Goal: Find specific page/section: Find specific page/section

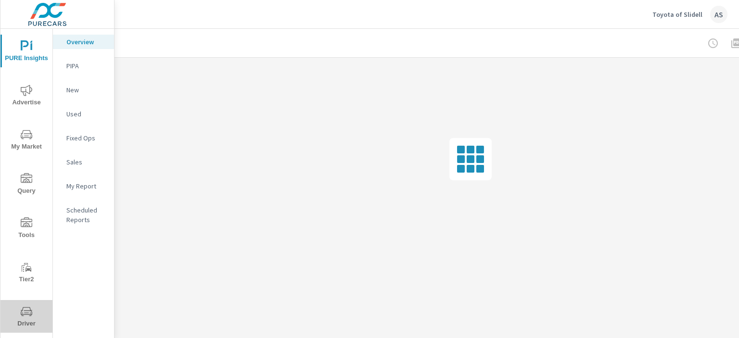
click at [31, 309] on span "Driver" at bounding box center [26, 318] width 46 height 24
click at [22, 313] on icon "nav menu" at bounding box center [27, 312] width 12 height 12
click at [24, 319] on span "Driver" at bounding box center [26, 318] width 46 height 24
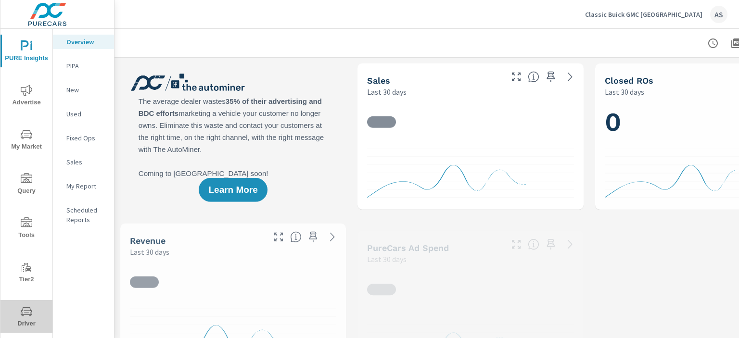
click at [31, 315] on span "Driver" at bounding box center [26, 318] width 46 height 24
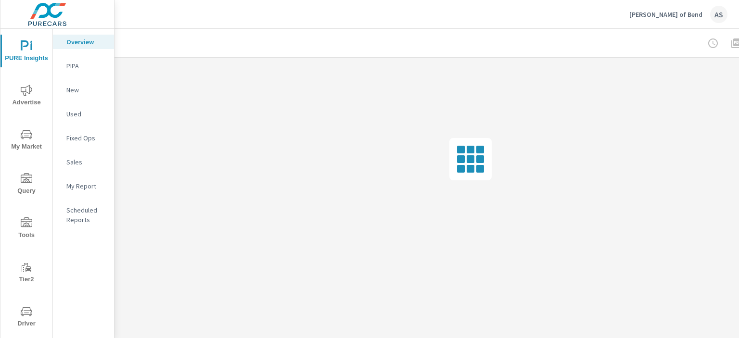
click at [21, 317] on span "Driver" at bounding box center [26, 318] width 46 height 24
